Goal: Navigation & Orientation: Find specific page/section

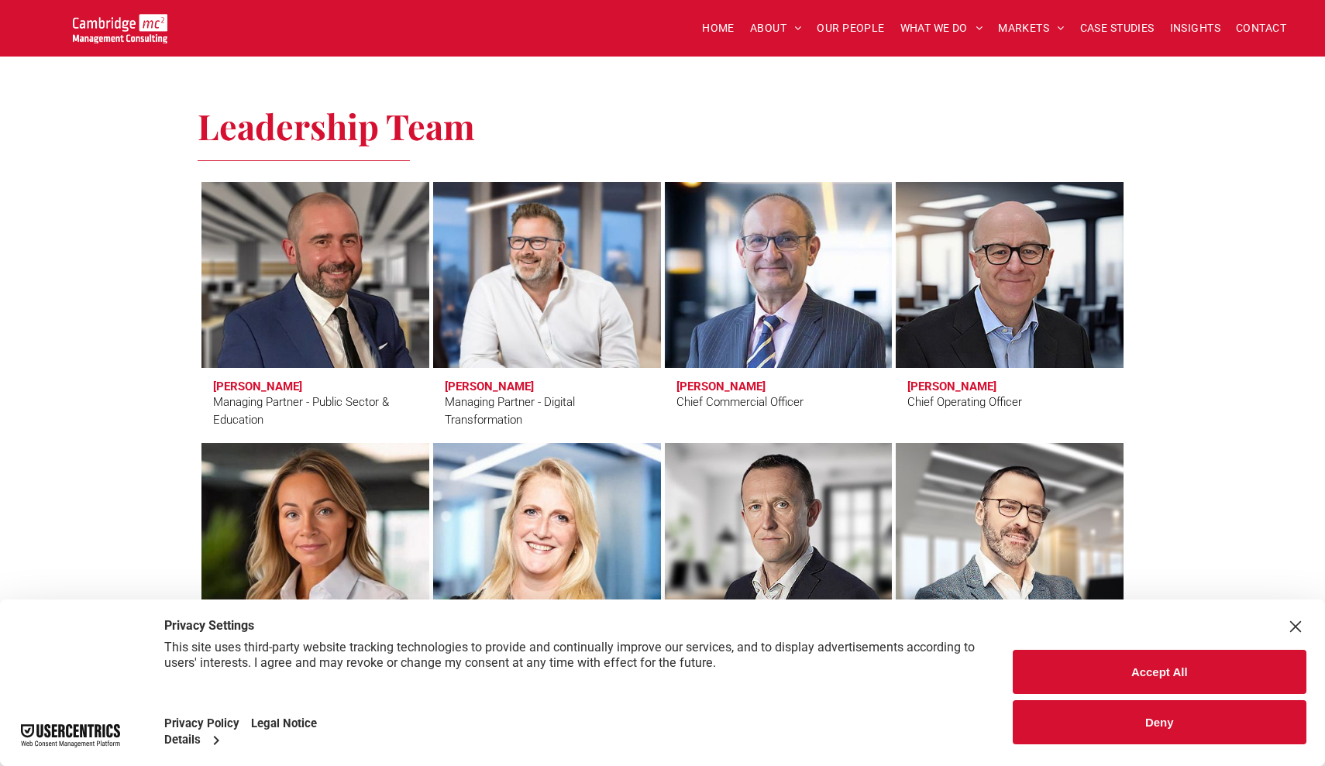
scroll to position [1020, 0]
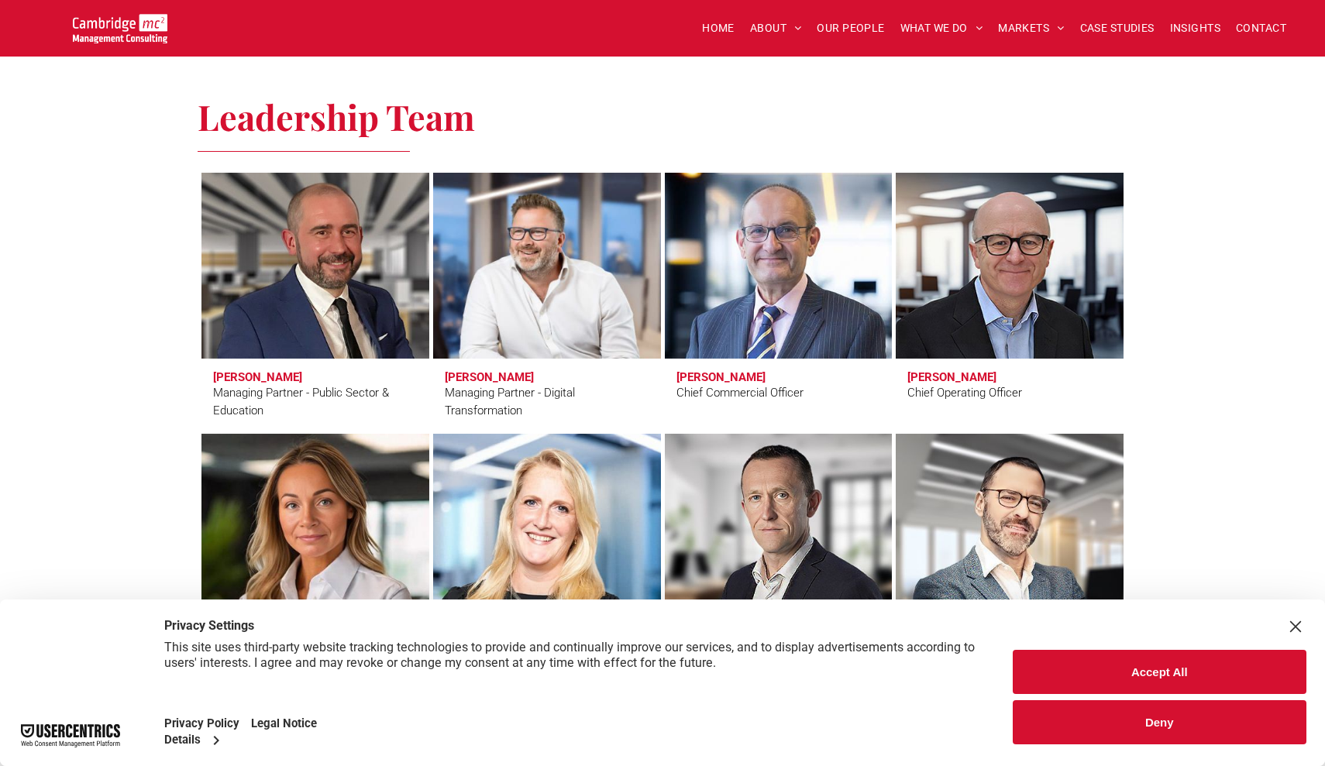
click at [1142, 662] on button "Accept All" at bounding box center [1160, 672] width 294 height 44
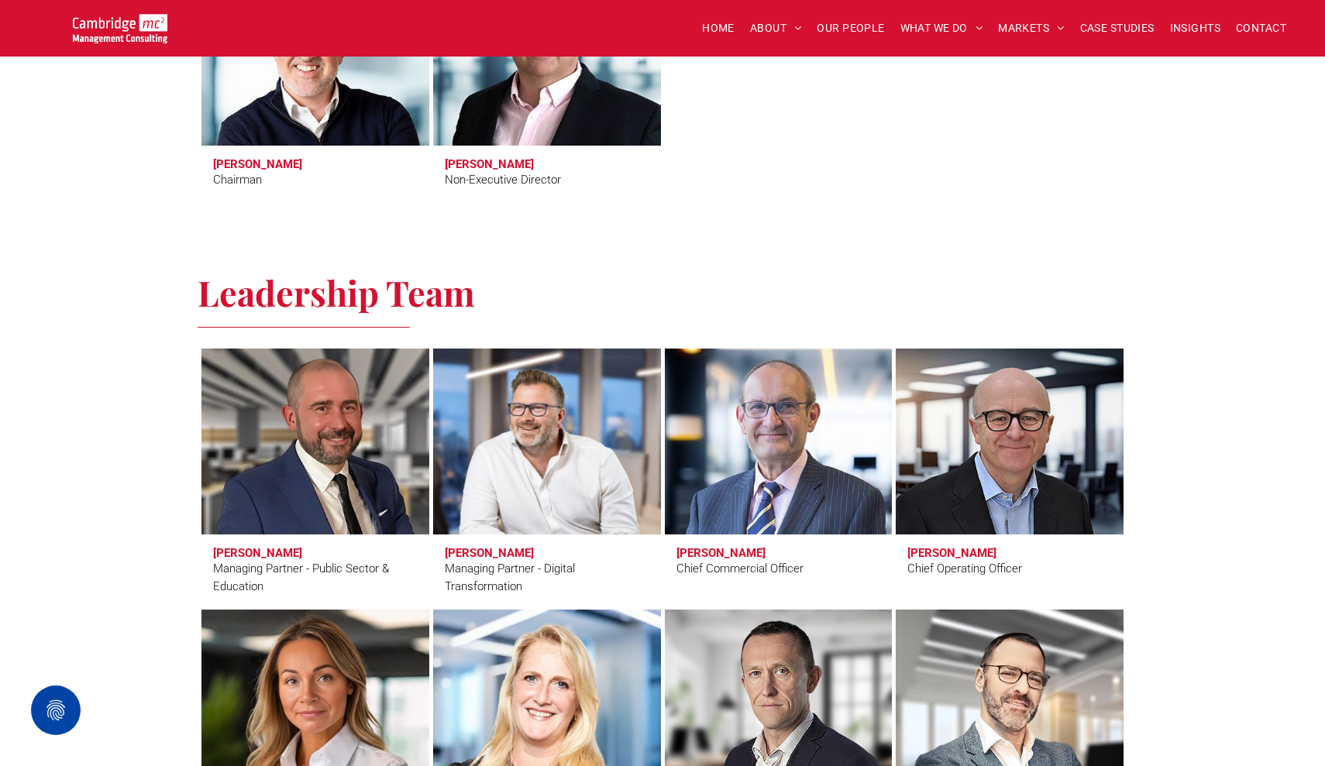
scroll to position [851, 0]
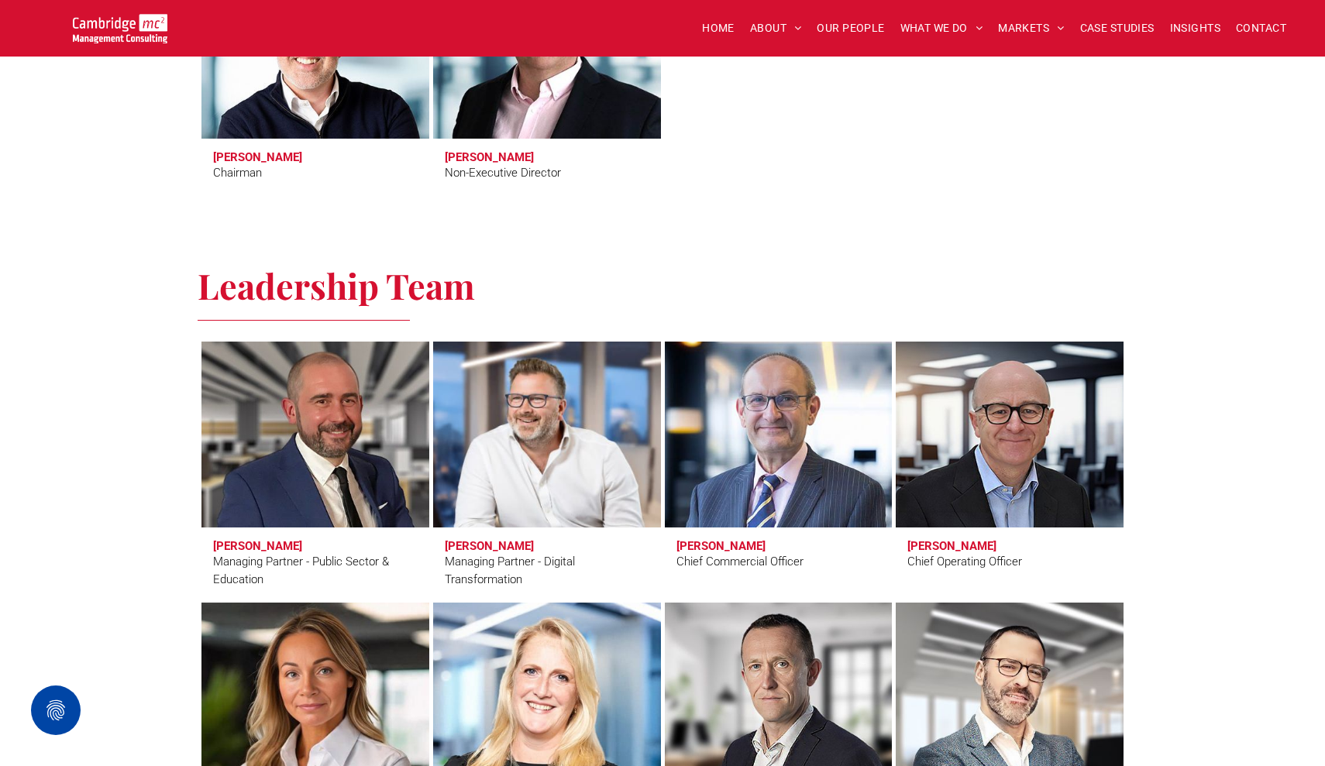
click at [526, 410] on link at bounding box center [546, 434] width 241 height 197
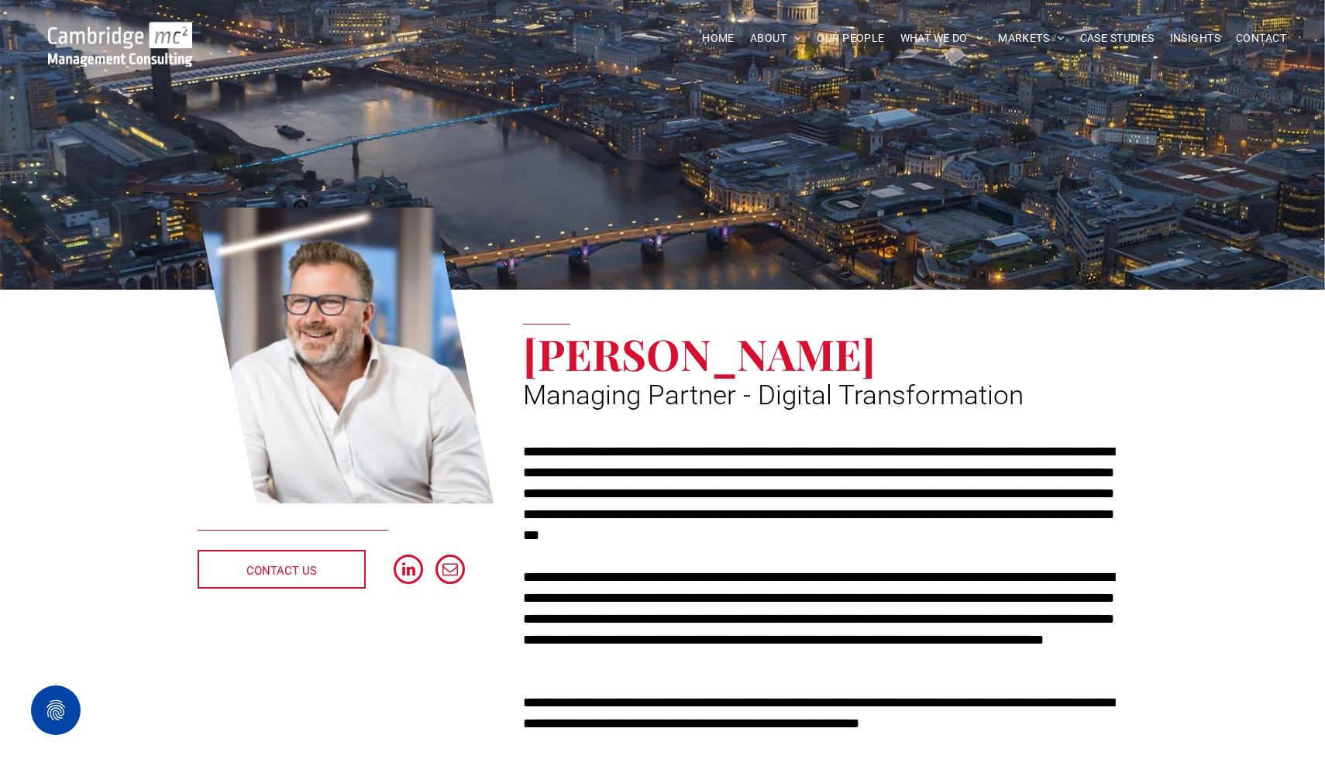
click at [176, 50] on img at bounding box center [120, 44] width 144 height 45
click at [337, 382] on link at bounding box center [346, 355] width 296 height 301
click at [723, 37] on span "HOME" at bounding box center [718, 38] width 33 height 24
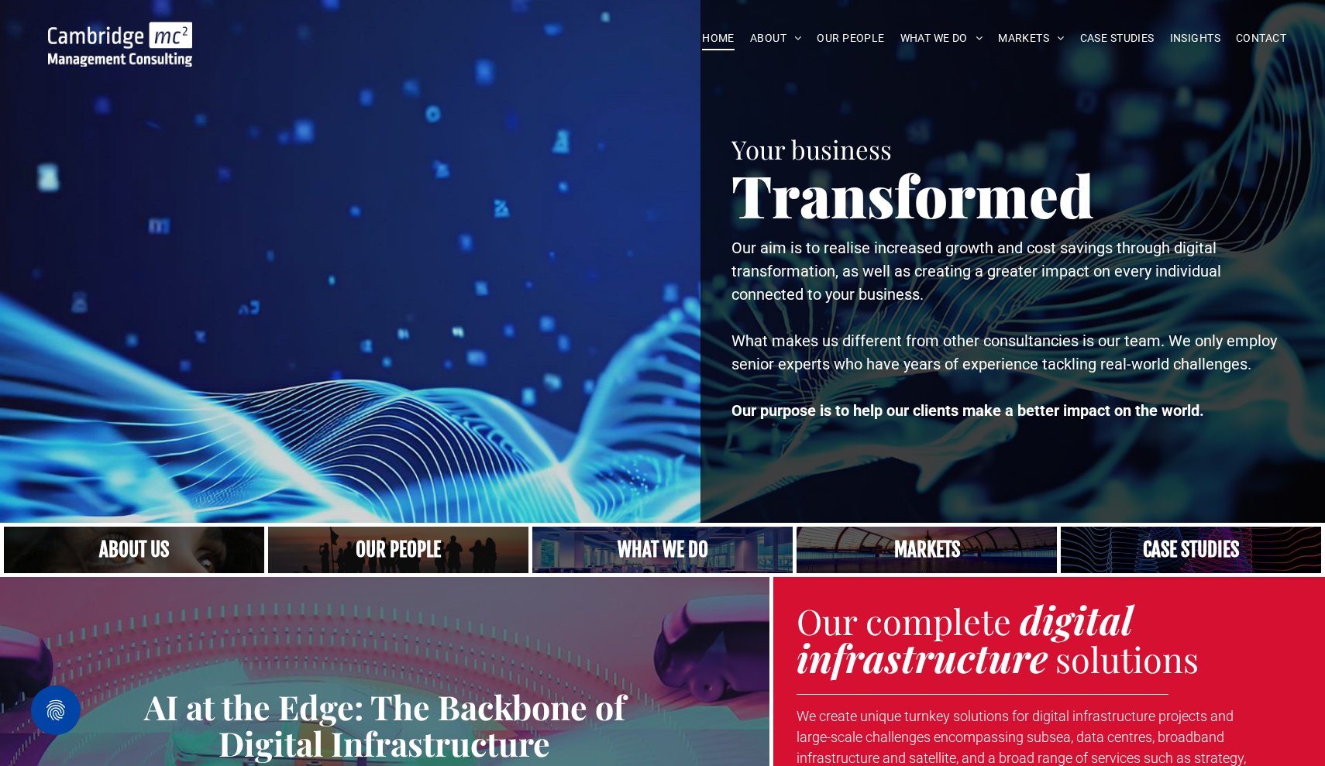
scroll to position [23, 0]
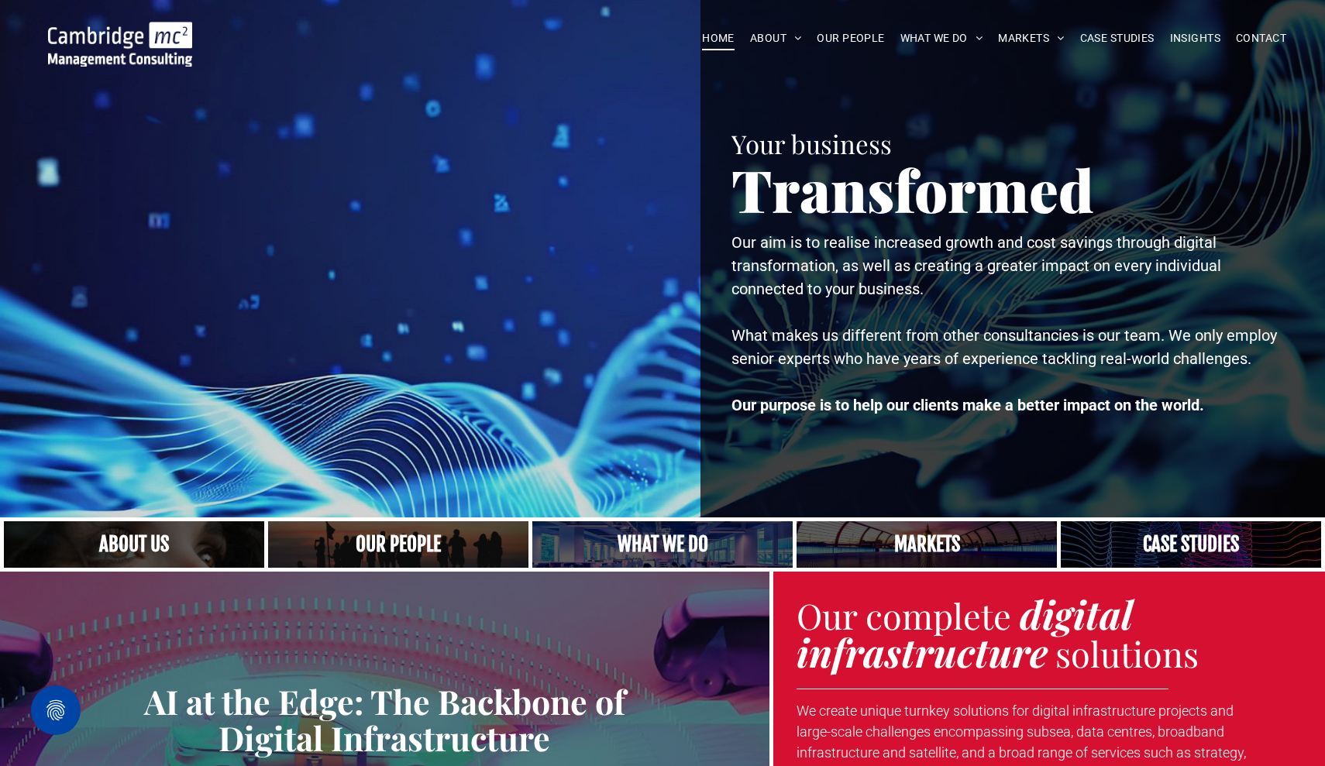
click at [373, 539] on link "A crowd in silhouette at sunset, on a rise or lookout point" at bounding box center [398, 545] width 276 height 50
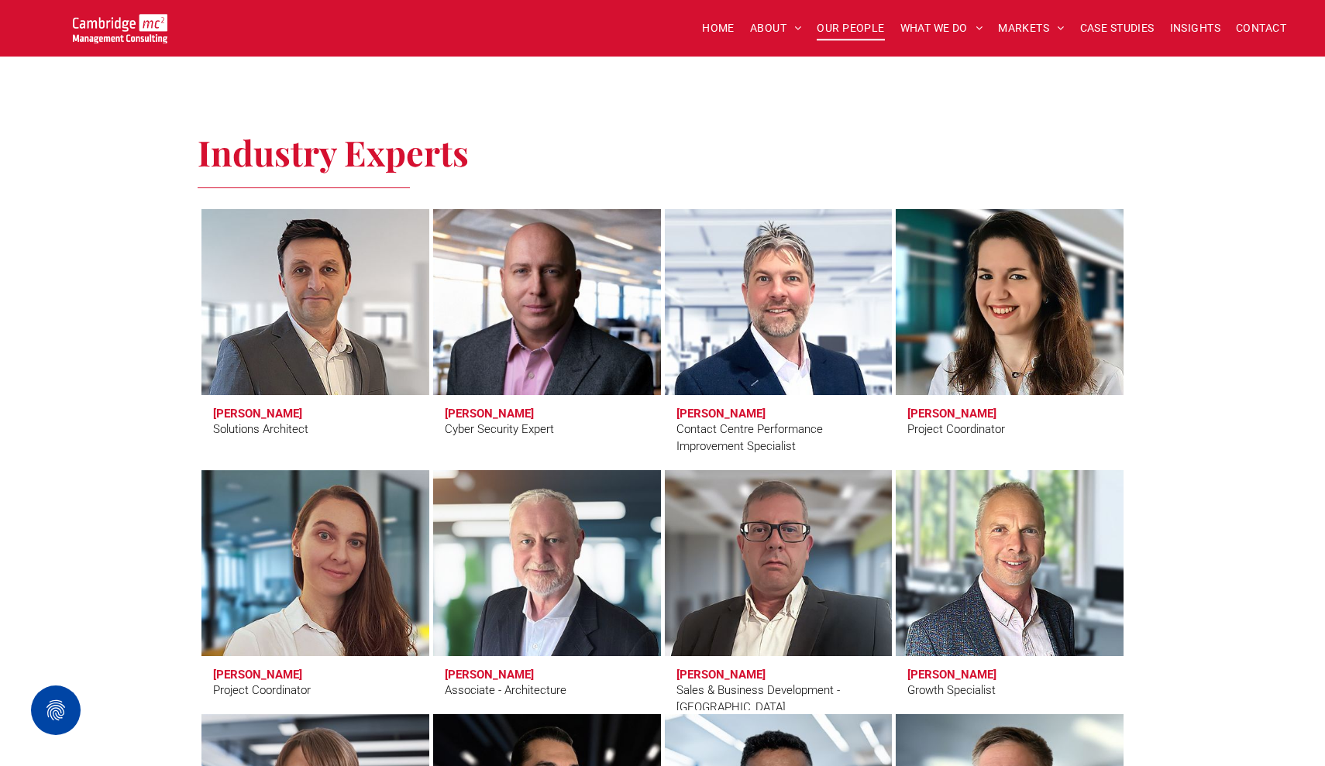
scroll to position [4572, 0]
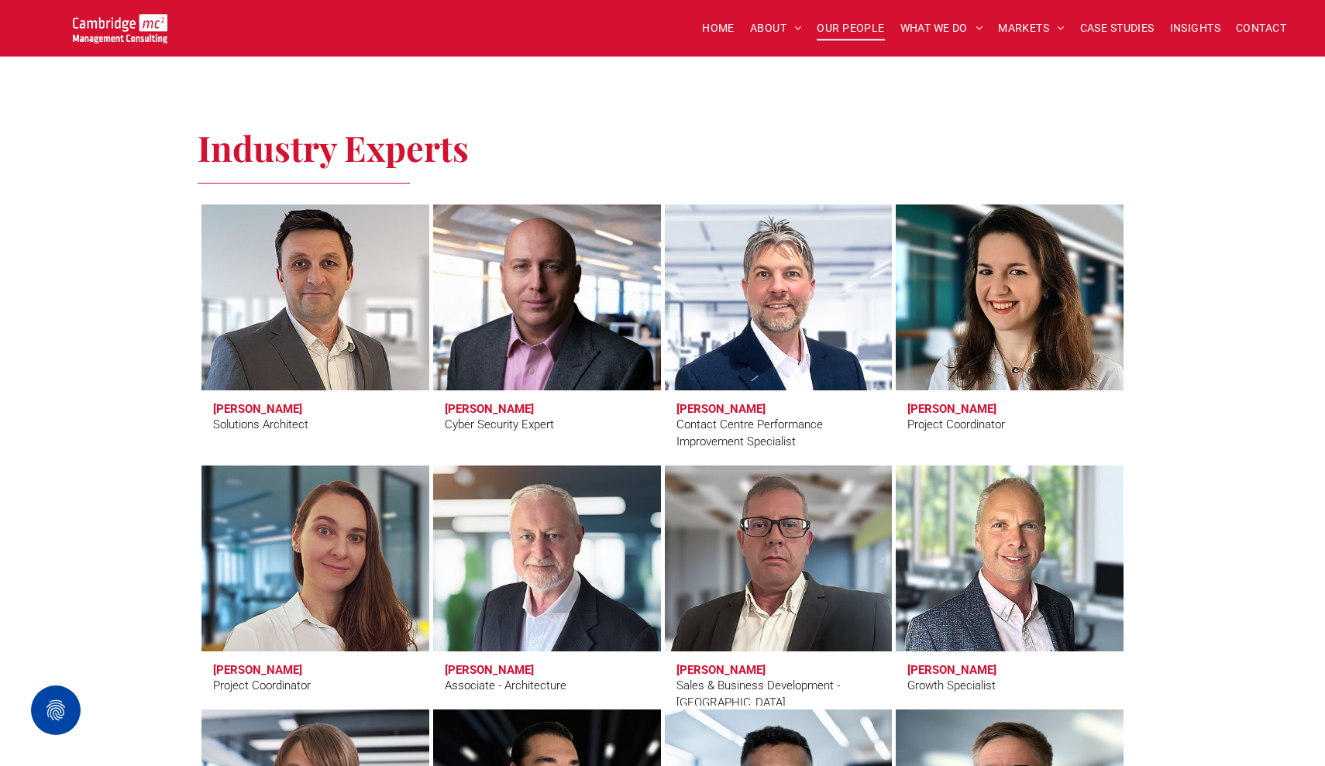
click at [272, 342] on link at bounding box center [314, 297] width 241 height 197
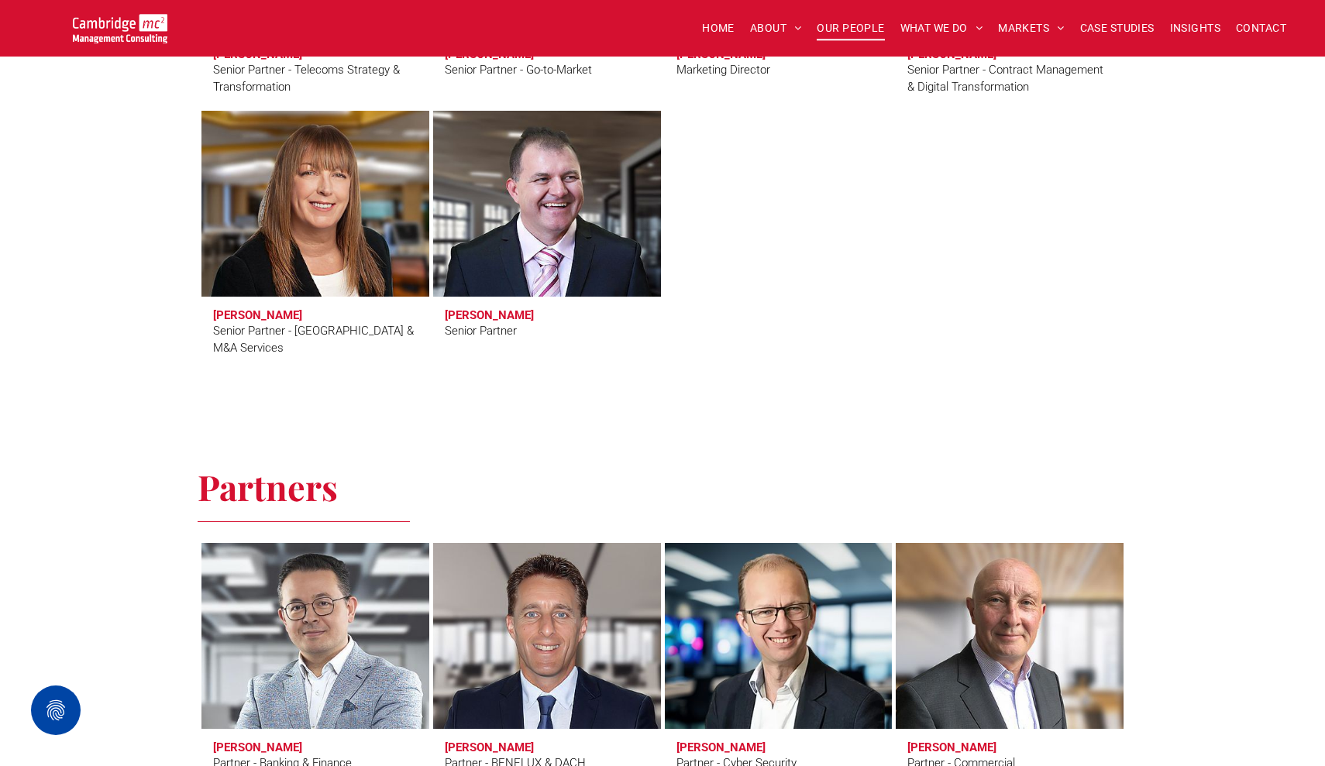
scroll to position [2579, 0]
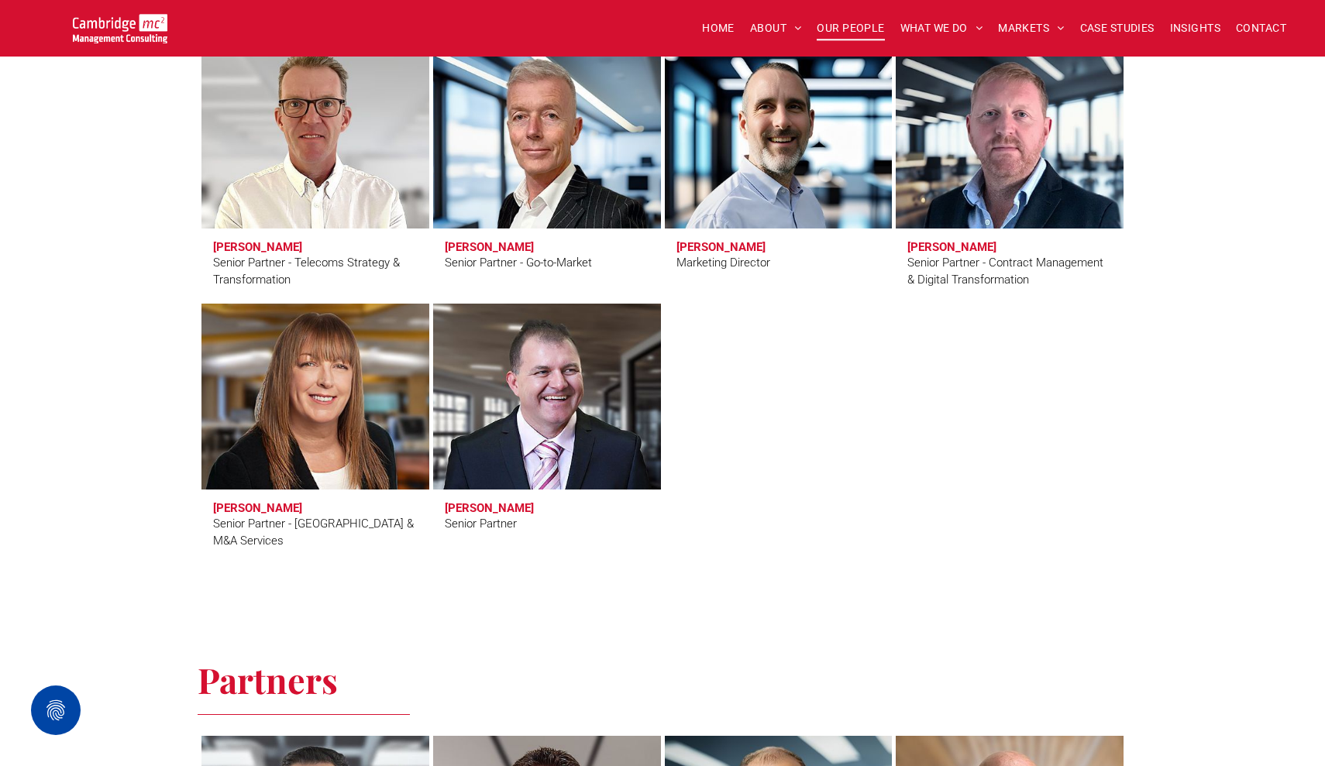
click at [347, 388] on link "Kathy Togher" at bounding box center [314, 396] width 241 height 197
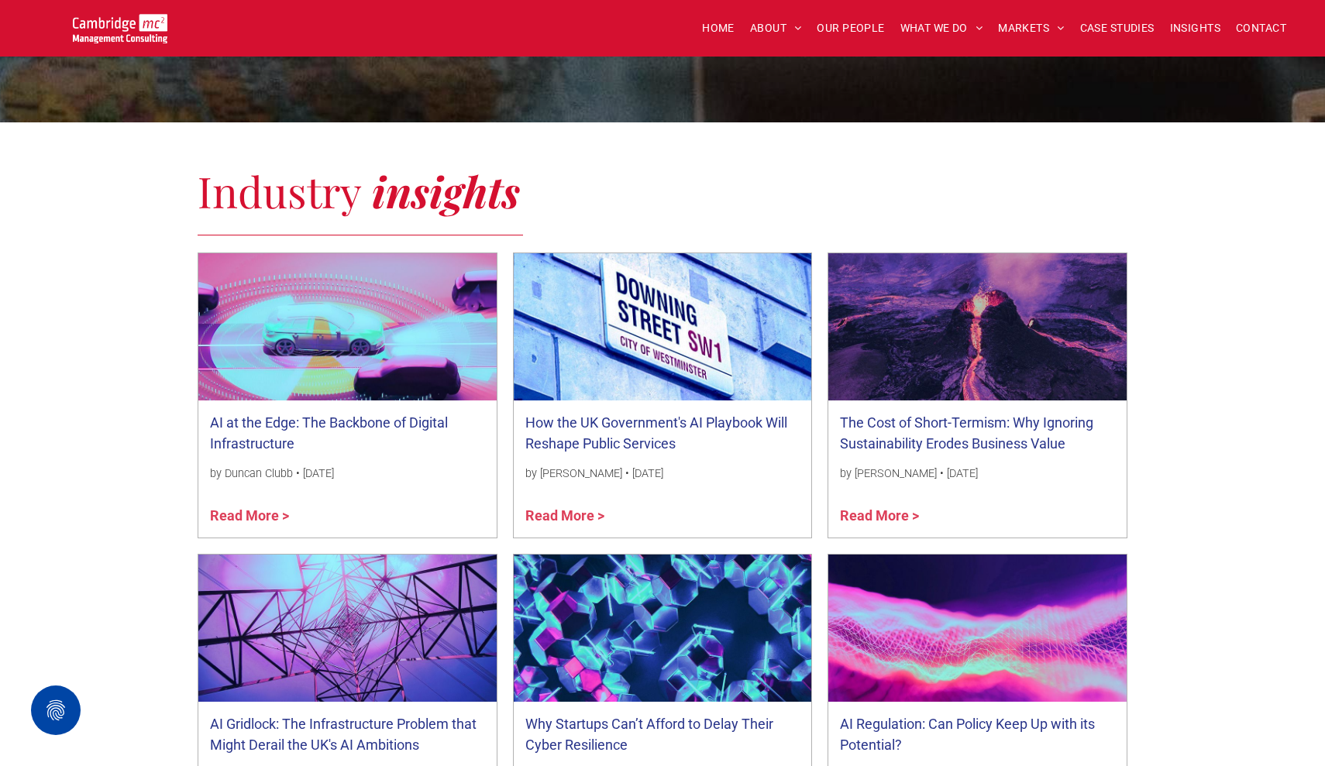
scroll to position [24, 0]
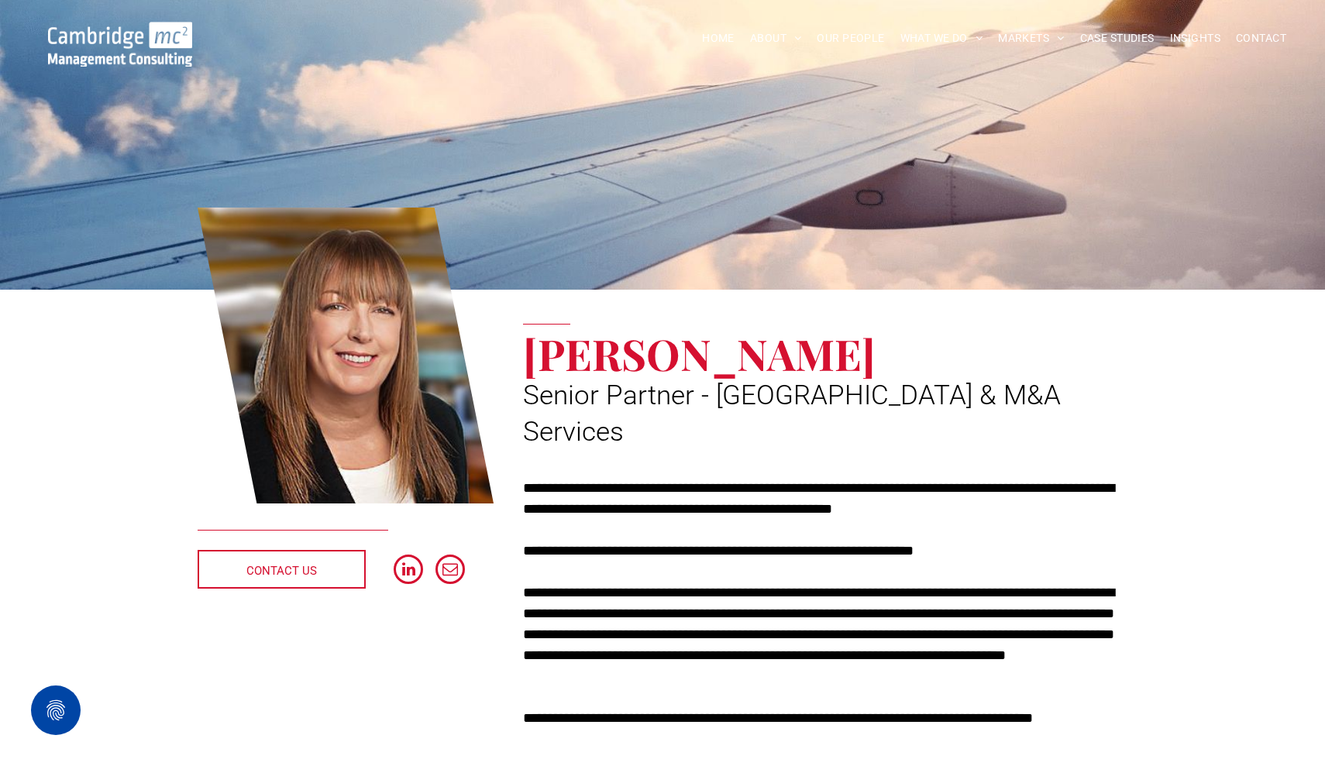
scroll to position [16, 0]
